Goal: Use online tool/utility: Utilize a website feature to perform a specific function

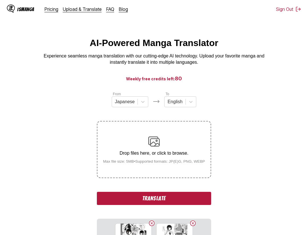
click at [173, 203] on button "Translate" at bounding box center [154, 197] width 114 height 13
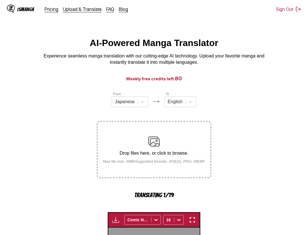
scroll to position [177, 0]
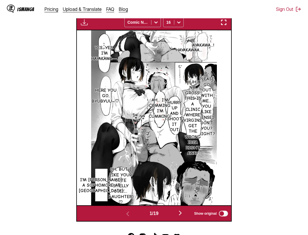
click at [232, 22] on section "From Japanese To English Drop files here, or click to browse. Max file size: 5M…" at bounding box center [154, 68] width 298 height 308
click at [227, 23] on img "button" at bounding box center [223, 22] width 7 height 7
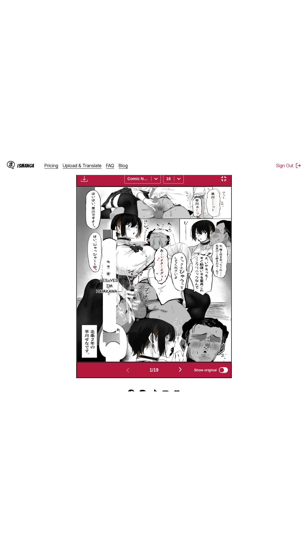
scroll to position [36, 0]
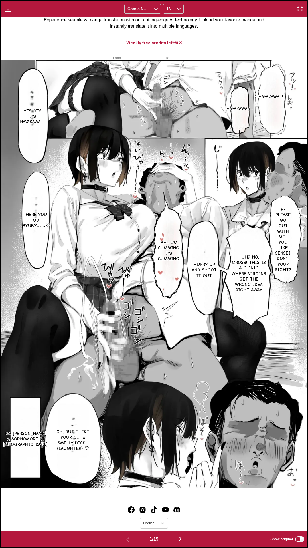
click at [37, 35] on div "Hayakawa...! Hayakawaa... Yes, yes. I'm Hayakawa―. P-Please go out with me... Y…" at bounding box center [154, 273] width 307 height 513
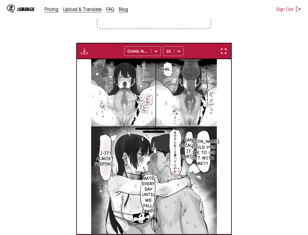
scroll to position [218, 0]
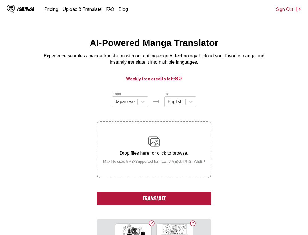
click at [185, 201] on button "Translate" at bounding box center [154, 197] width 114 height 13
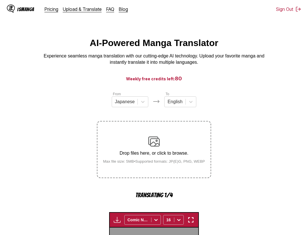
scroll to position [176, 0]
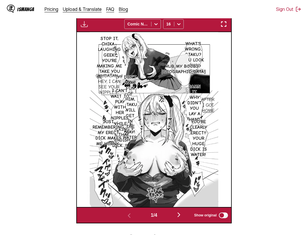
click at [227, 23] on img "button" at bounding box center [223, 24] width 7 height 7
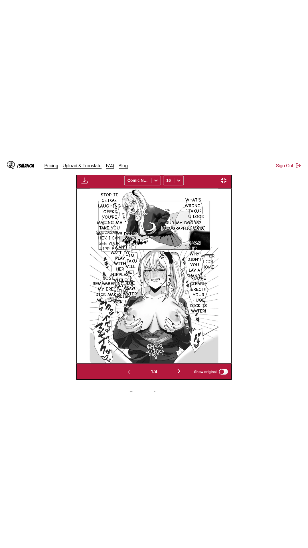
scroll to position [36, 0]
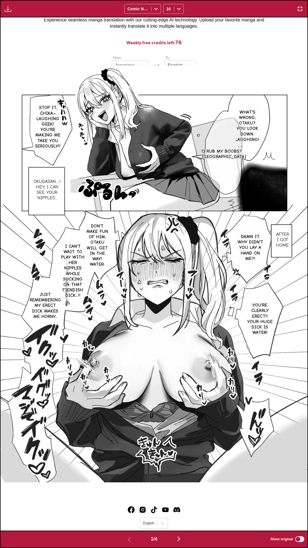
click at [239, 0] on div "Download Panel Download All Comic Neue 16" at bounding box center [154, 8] width 308 height 17
click at [237, 0] on div "Download Panel Download All Comic Neue 16" at bounding box center [154, 8] width 308 height 17
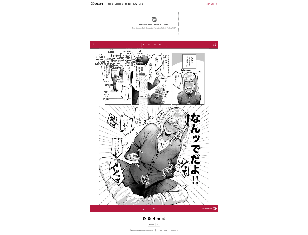
scroll to position [0, 463]
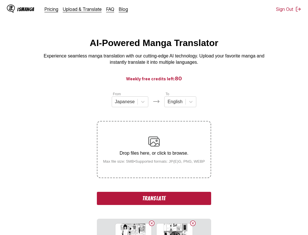
click at [158, 201] on button "Translate" at bounding box center [154, 197] width 114 height 13
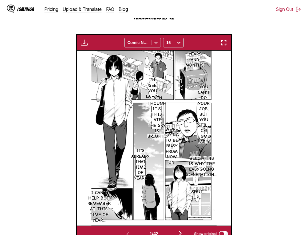
scroll to position [148, 0]
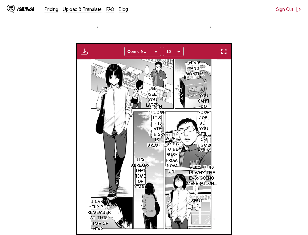
click at [223, 54] on img "button" at bounding box center [223, 51] width 7 height 7
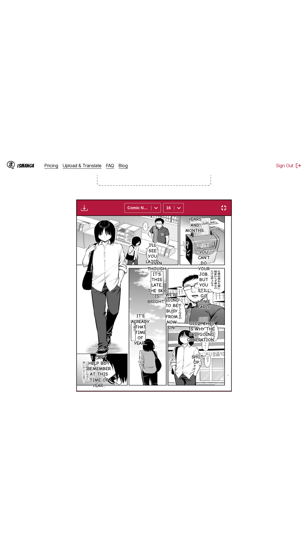
scroll to position [36, 0]
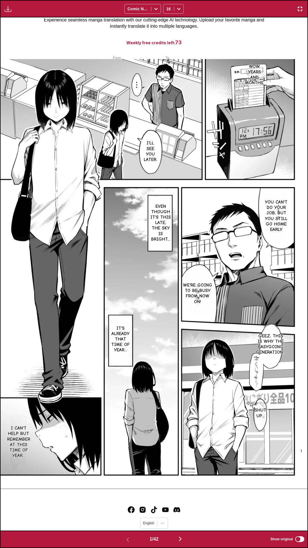
click at [243, 8] on div "Download Panel Download All Comic Neue 16" at bounding box center [154, 8] width 308 height 17
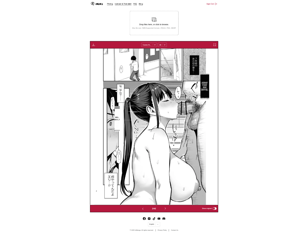
scroll to position [0, 154]
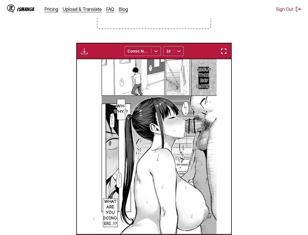
click at [225, 57] on div "Download Panel Download All Comic Neue 16" at bounding box center [154, 51] width 156 height 16
click at [226, 53] on img "button" at bounding box center [223, 51] width 7 height 7
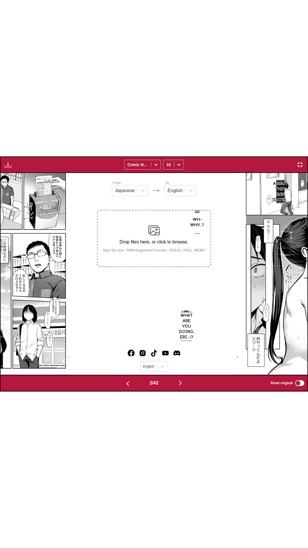
scroll to position [0, 307]
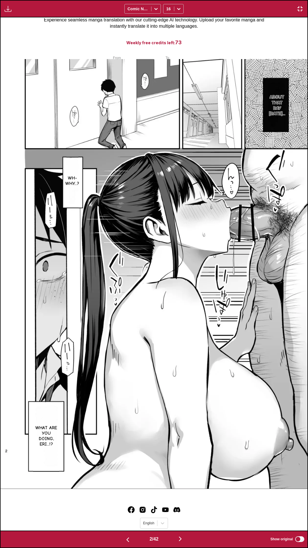
click at [231, 0] on div "Download Panel Download All Comic Neue 16" at bounding box center [154, 8] width 308 height 17
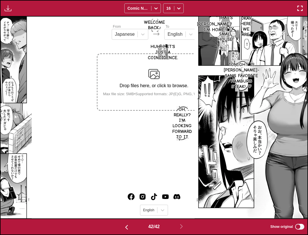
scroll to position [189, 0]
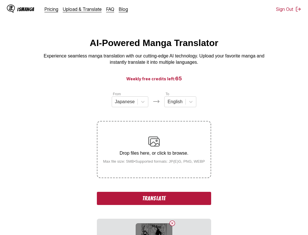
scroll to position [58, 0]
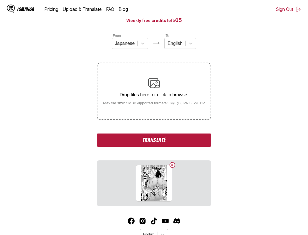
click at [182, 154] on div "From Japanese To English Drop files here, or click to browse. Max file size: 5M…" at bounding box center [154, 119] width 114 height 173
click at [184, 143] on button "Translate" at bounding box center [154, 139] width 114 height 13
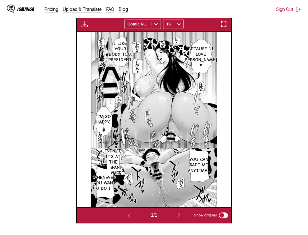
click at [226, 27] on img "button" at bounding box center [223, 24] width 7 height 7
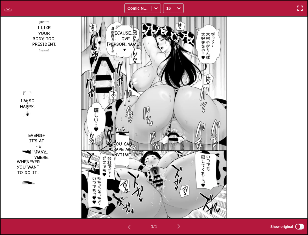
scroll to position [218, 0]
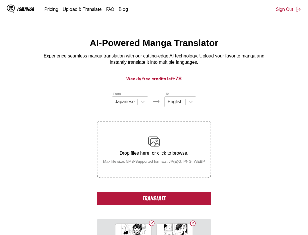
click at [140, 195] on button "Translate" at bounding box center [154, 197] width 114 height 13
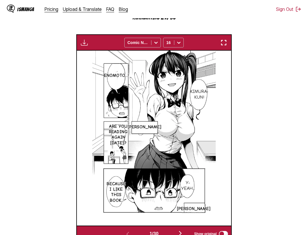
scroll to position [148, 0]
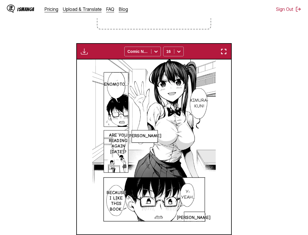
click at [223, 53] on img "button" at bounding box center [223, 51] width 7 height 7
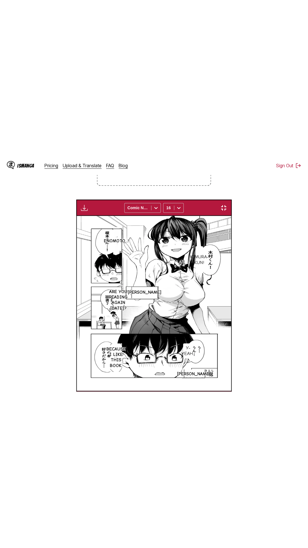
scroll to position [36, 0]
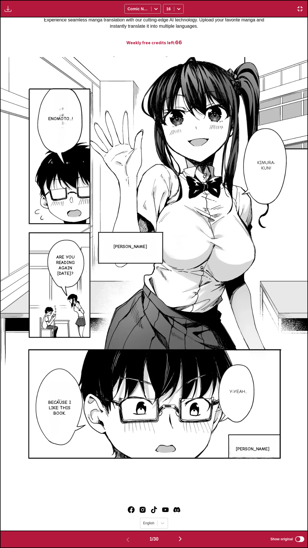
click at [264, 37] on div "Enomoto...! Kimura-kun! [PERSON_NAME] Are you reading again [DATE]? Y-Yeah... B…" at bounding box center [154, 273] width 307 height 513
click at [254, 0] on div "Download Panel Download All Comic Neue 16" at bounding box center [154, 8] width 308 height 17
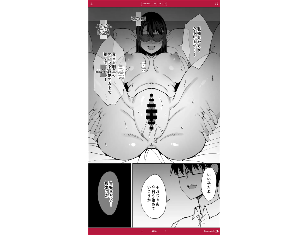
scroll to position [0, 0]
